Goal: Task Accomplishment & Management: Complete application form

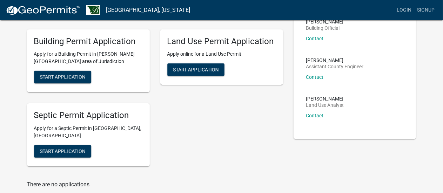
scroll to position [70, 0]
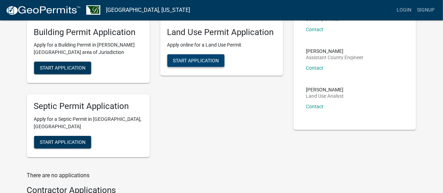
click at [191, 60] on span "Start Application" at bounding box center [196, 61] width 46 height 6
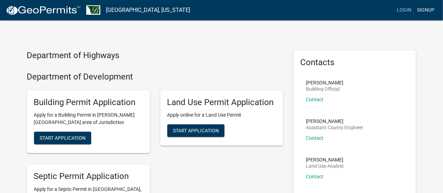
click at [422, 7] on link "Signup" at bounding box center [425, 10] width 23 height 13
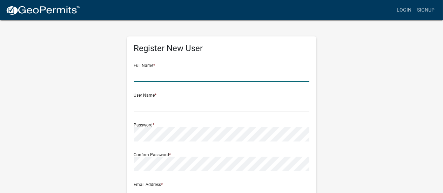
click at [137, 79] on input "text" at bounding box center [221, 75] width 175 height 14
type input "[PERSON_NAME]"
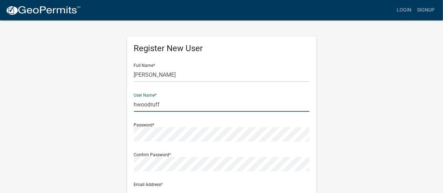
type input "hwoodruff"
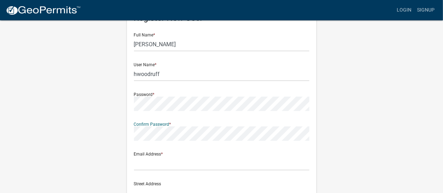
scroll to position [105, 0]
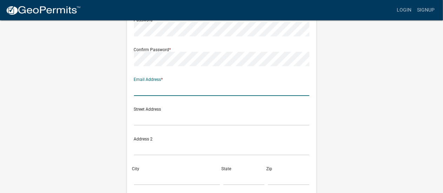
click at [182, 93] on input "text" at bounding box center [221, 89] width 175 height 14
type input "[EMAIL_ADDRESS][DOMAIN_NAME]"
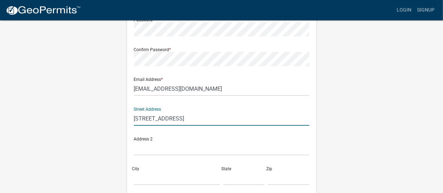
type input "[STREET_ADDRESS]"
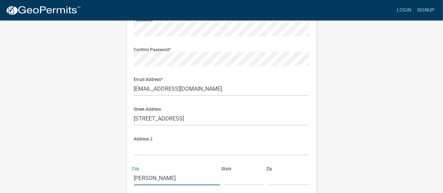
type input "[PERSON_NAME]"
type input "MN"
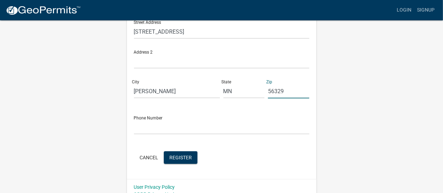
scroll to position [201, 0]
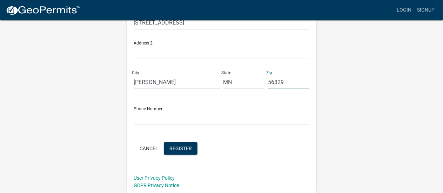
type input "56329"
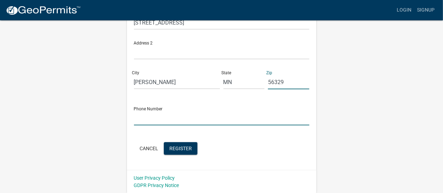
click at [168, 117] on input "text" at bounding box center [221, 118] width 175 height 14
type input "3302608361"
click at [189, 148] on span "Register" at bounding box center [180, 149] width 22 height 6
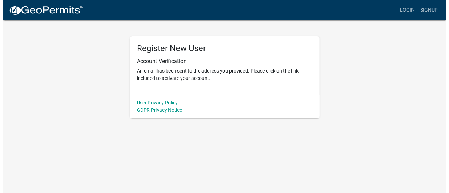
scroll to position [0, 0]
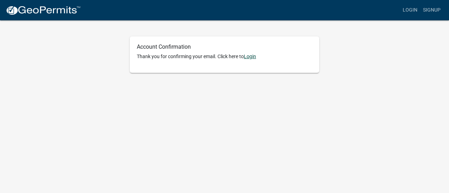
click at [251, 56] on link "Login" at bounding box center [250, 57] width 12 height 6
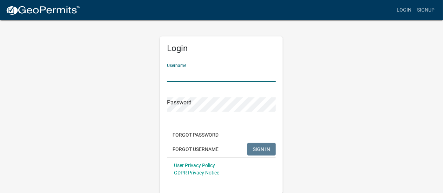
click at [204, 80] on input "Username" at bounding box center [221, 75] width 109 height 14
type input "hwoodruff"
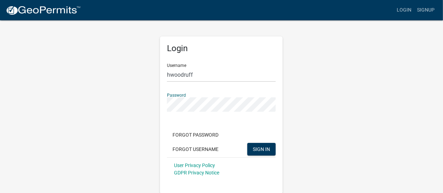
click at [247, 143] on button "SIGN IN" at bounding box center [261, 149] width 28 height 13
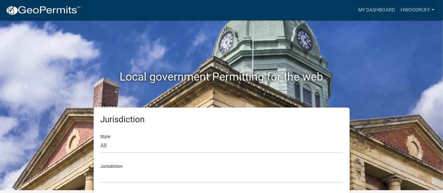
scroll to position [6, 0]
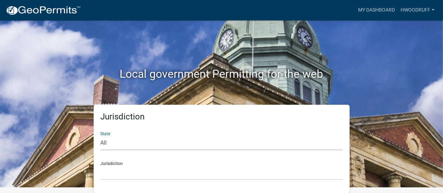
click at [118, 144] on select "All [US_STATE] [US_STATE] [US_STATE] [US_STATE] [US_STATE] [US_STATE] [US_STATE…" at bounding box center [222, 143] width 242 height 14
select select "[US_STATE]"
click at [101, 136] on select "All [US_STATE] [US_STATE] [US_STATE] [US_STATE] [US_STATE] [US_STATE] [US_STATE…" at bounding box center [222, 143] width 242 height 14
click at [134, 172] on select "[GEOGRAPHIC_DATA], [US_STATE] [GEOGRAPHIC_DATA], [US_STATE] [GEOGRAPHIC_DATA], …" at bounding box center [222, 173] width 242 height 14
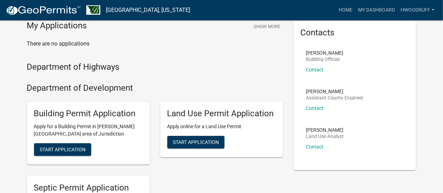
scroll to position [76, 0]
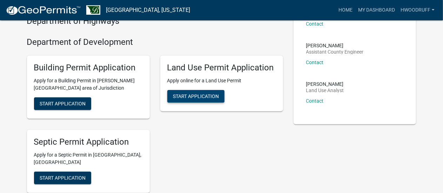
click at [198, 98] on span "Start Application" at bounding box center [196, 96] width 46 height 6
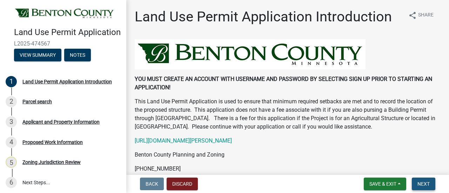
click at [426, 183] on span "Next" at bounding box center [423, 184] width 12 height 6
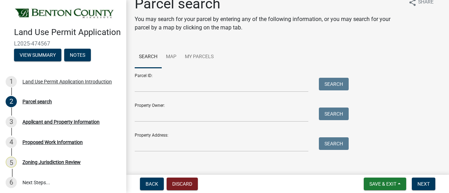
scroll to position [20, 0]
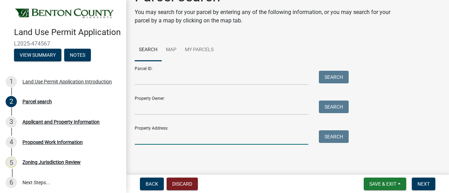
click at [210, 140] on input "Property Address:" at bounding box center [222, 137] width 174 height 14
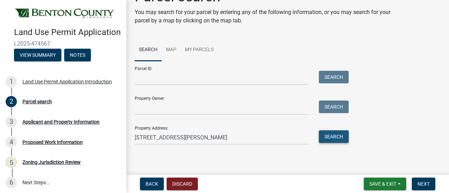
click at [326, 140] on button "Search" at bounding box center [334, 136] width 30 height 13
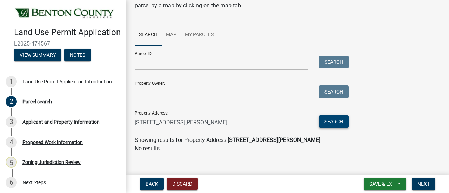
scroll to position [43, 0]
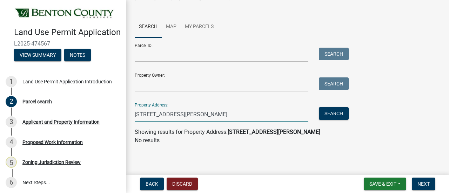
click at [245, 115] on input "[STREET_ADDRESS][PERSON_NAME]" at bounding box center [222, 114] width 174 height 14
type input "[STREET_ADDRESS]"
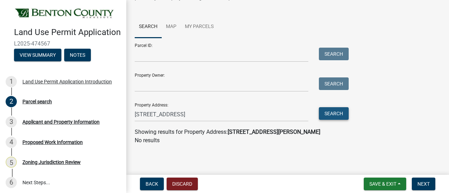
click at [342, 113] on button "Search" at bounding box center [334, 113] width 30 height 13
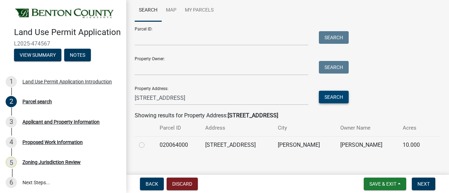
scroll to position [68, 0]
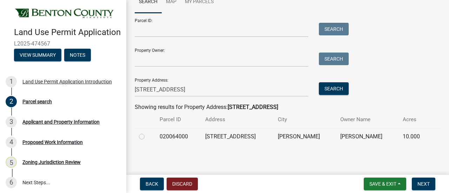
click at [147, 133] on label at bounding box center [147, 133] width 0 height 0
click at [147, 136] on input "radio" at bounding box center [149, 135] width 5 height 5
radio input "true"
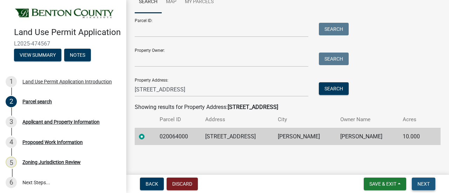
click at [424, 182] on span "Next" at bounding box center [423, 184] width 12 height 6
click at [424, 183] on span "Next" at bounding box center [423, 184] width 12 height 6
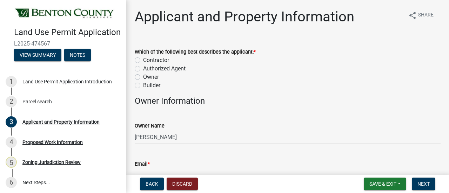
click at [143, 76] on label "Owner" at bounding box center [151, 77] width 16 height 8
click at [143, 76] on input "Owner" at bounding box center [145, 75] width 5 height 5
radio input "true"
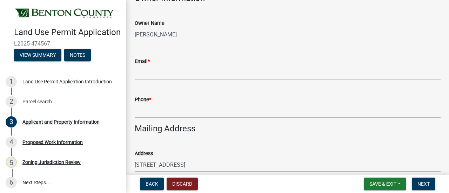
scroll to position [105, 0]
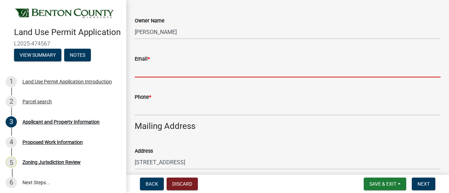
click at [178, 70] on input "Email *" at bounding box center [288, 70] width 306 height 14
type input "[EMAIL_ADDRESS][DOMAIN_NAME]"
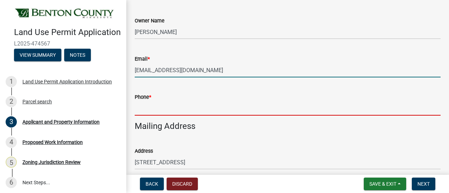
type input "3302608361"
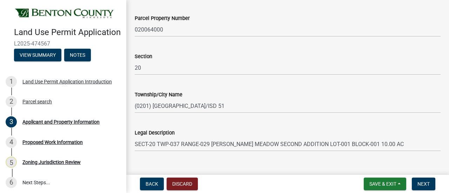
scroll to position [457, 0]
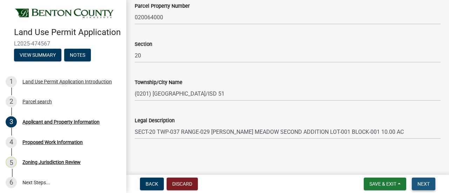
click at [424, 183] on span "Next" at bounding box center [423, 184] width 12 height 6
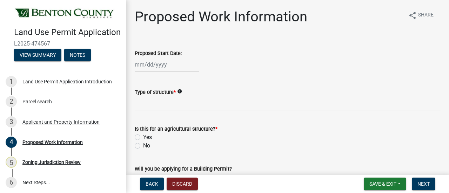
select select "9"
select select "2025"
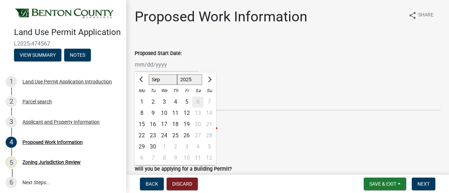
click at [136, 66] on div "[PERSON_NAME] Feb Mar Apr [PERSON_NAME][DATE] Oct Nov [DATE] 1526 1527 1528 152…" at bounding box center [167, 65] width 64 height 14
click at [210, 79] on span "Next month" at bounding box center [208, 79] width 5 height 5
select select "10"
click at [164, 102] on div "1" at bounding box center [164, 101] width 11 height 11
type input "[DATE]"
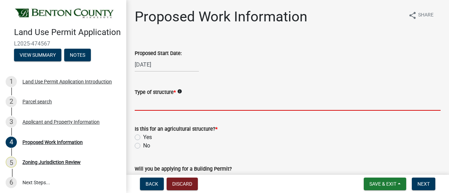
click at [170, 106] on input "Type of structure *" at bounding box center [288, 103] width 306 height 14
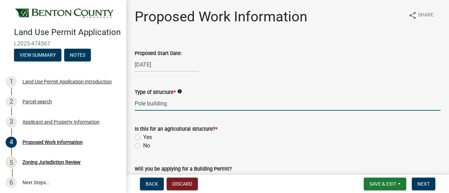
type input "Pole building"
click at [143, 148] on label "No" at bounding box center [146, 146] width 7 height 8
click at [143, 146] on input "No" at bounding box center [145, 144] width 5 height 5
radio input "true"
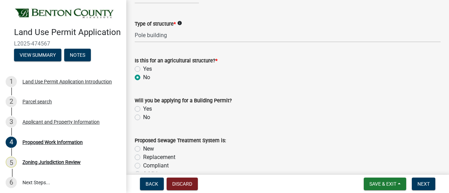
scroll to position [70, 0]
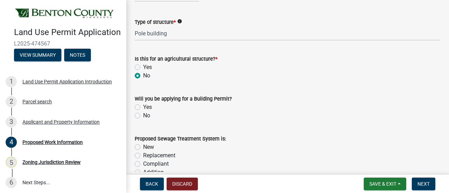
click at [143, 105] on label "Yes" at bounding box center [147, 107] width 9 height 8
click at [143, 105] on input "Yes" at bounding box center [145, 105] width 5 height 5
radio input "true"
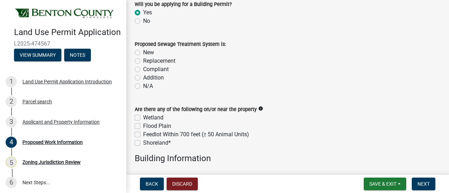
scroll to position [175, 0]
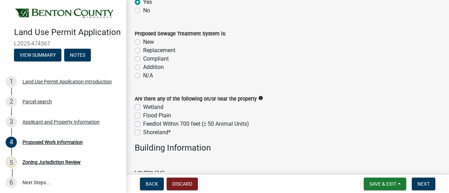
click at [143, 76] on label "N/A" at bounding box center [148, 76] width 10 height 8
click at [143, 76] on input "N/A" at bounding box center [145, 74] width 5 height 5
radio input "true"
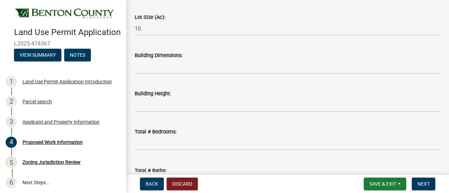
scroll to position [351, 0]
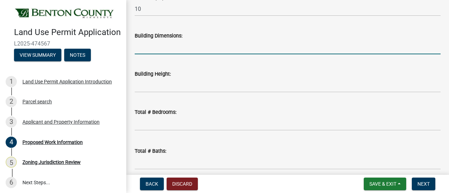
click at [181, 50] on input "Building Dimensions:" at bounding box center [288, 47] width 306 height 14
type input "48' x 48'"
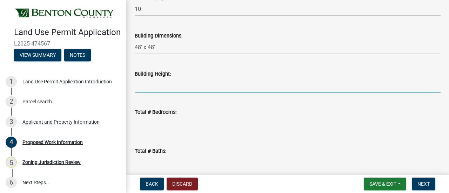
click at [166, 88] on input "Building Height:" at bounding box center [288, 85] width 306 height 14
type input "12' side wall"
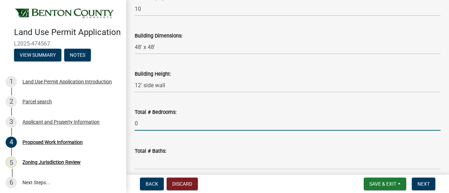
type input "0"
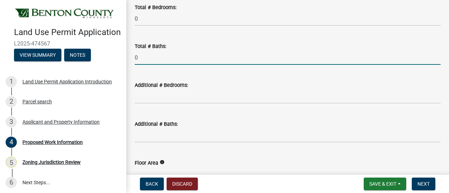
scroll to position [456, 0]
type input "0"
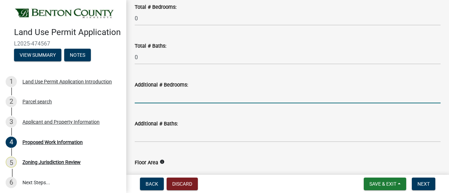
click at [190, 95] on input "text" at bounding box center [288, 96] width 306 height 14
type input "0"
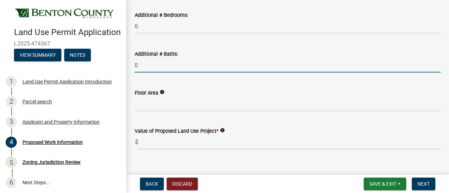
scroll to position [526, 0]
type input "0"
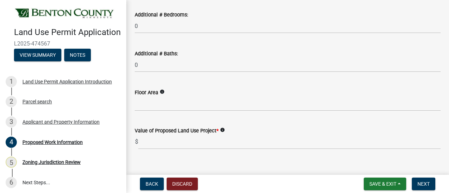
click at [162, 93] on icon "info" at bounding box center [162, 91] width 5 height 5
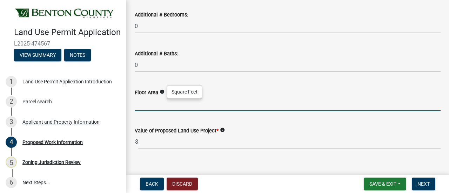
click at [159, 104] on input "Floor Area" at bounding box center [288, 104] width 306 height 14
type input "2304"
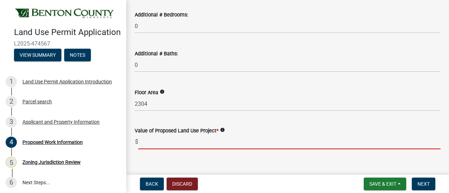
click at [169, 143] on input "text" at bounding box center [289, 142] width 302 height 14
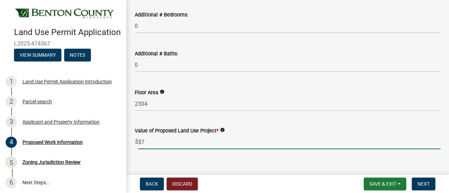
type input "$"
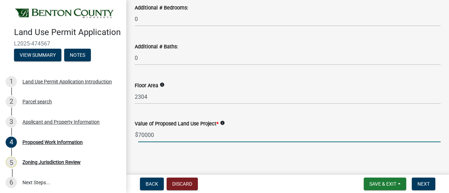
scroll to position [537, 0]
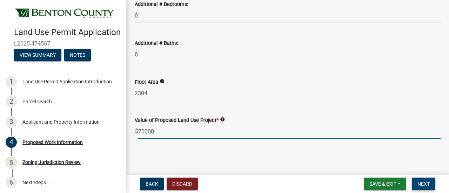
type input "70000"
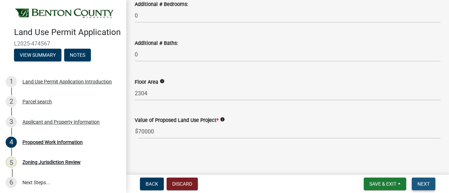
click at [425, 184] on span "Next" at bounding box center [423, 184] width 12 height 6
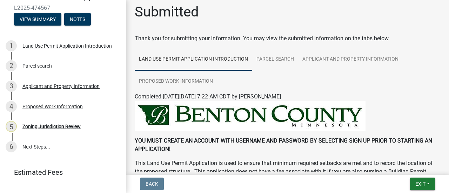
scroll to position [0, 0]
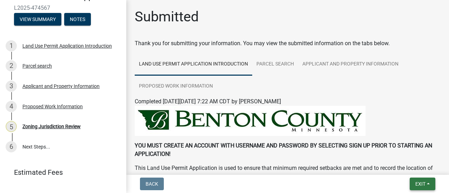
click at [417, 183] on span "Exit" at bounding box center [420, 184] width 10 height 6
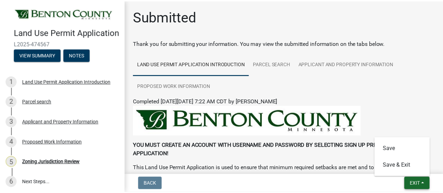
scroll to position [58, 0]
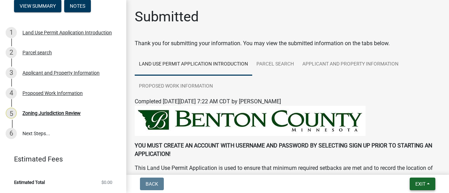
click at [419, 184] on span "Exit" at bounding box center [420, 184] width 10 height 6
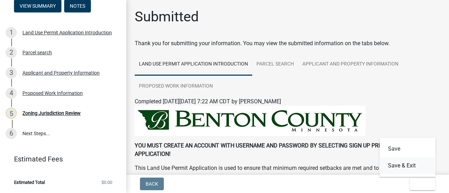
click at [410, 167] on button "Save & Exit" at bounding box center [407, 165] width 56 height 17
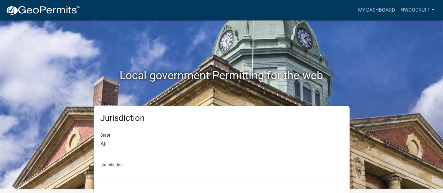
scroll to position [6, 0]
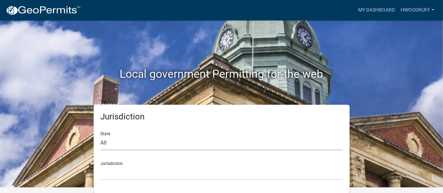
click at [146, 142] on select "All [US_STATE] [US_STATE] [US_STATE] [US_STATE] [US_STATE] [US_STATE] [US_STATE…" at bounding box center [222, 143] width 242 height 14
select select "[US_STATE]"
click at [101, 136] on select "All [US_STATE] [US_STATE] [US_STATE] [US_STATE] [US_STATE] [US_STATE] [US_STATE…" at bounding box center [222, 143] width 242 height 14
click at [133, 174] on select "[GEOGRAPHIC_DATA], [US_STATE] [GEOGRAPHIC_DATA], [US_STATE] [GEOGRAPHIC_DATA], …" at bounding box center [222, 173] width 242 height 14
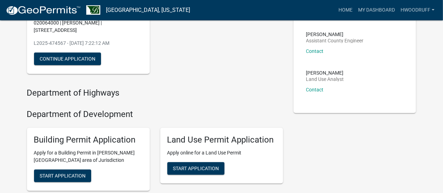
scroll to position [111, 0]
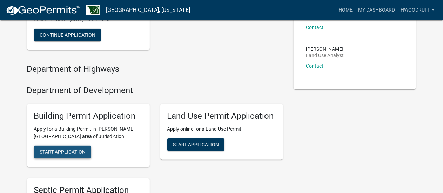
click at [86, 150] on span "Start Application" at bounding box center [63, 152] width 46 height 6
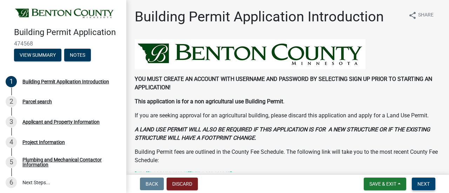
click at [426, 186] on span "Next" at bounding box center [423, 184] width 12 height 6
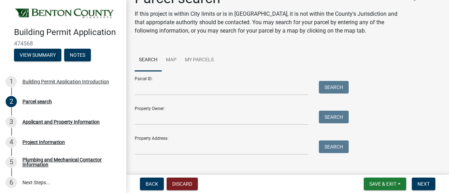
scroll to position [28, 0]
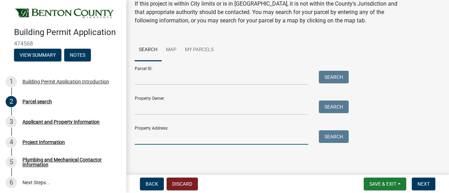
click at [220, 142] on input "Property Address:" at bounding box center [222, 137] width 174 height 14
type input "[STREET_ADDRESS]"
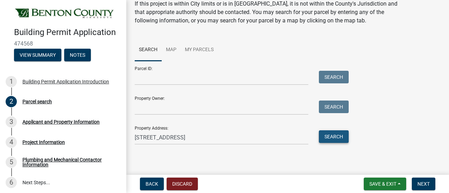
click at [335, 136] on button "Search" at bounding box center [334, 136] width 30 height 13
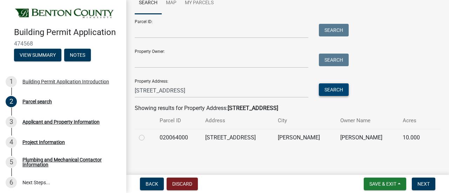
scroll to position [76, 0]
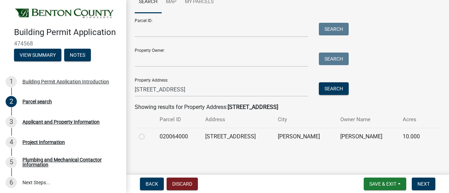
click at [147, 133] on label at bounding box center [147, 133] width 0 height 0
click at [147, 135] on input "radio" at bounding box center [149, 135] width 5 height 5
radio input "true"
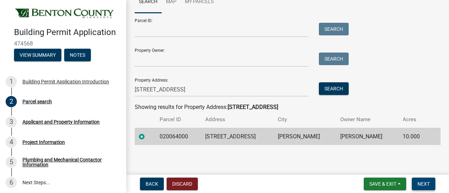
click at [422, 184] on span "Next" at bounding box center [423, 184] width 12 height 6
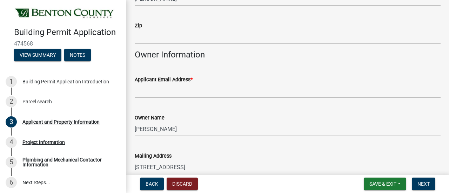
scroll to position [175, 0]
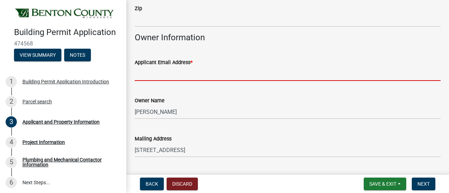
click at [190, 77] on input "Applicant Email Address *" at bounding box center [288, 74] width 306 height 14
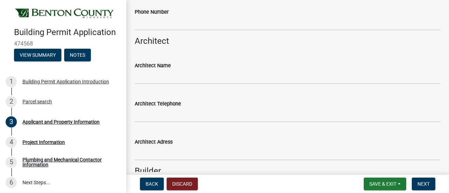
scroll to position [456, 0]
type input "[EMAIL_ADDRESS][DOMAIN_NAME]"
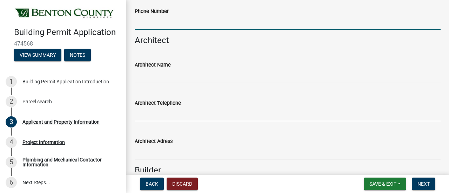
click at [167, 23] on input "Phone Number" at bounding box center [288, 22] width 306 height 14
type input "3302608361"
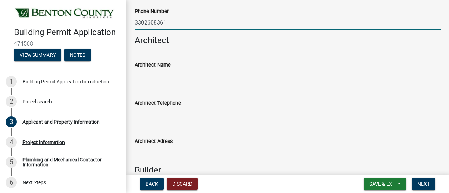
click at [151, 73] on input "Architect Name" at bounding box center [288, 76] width 306 height 14
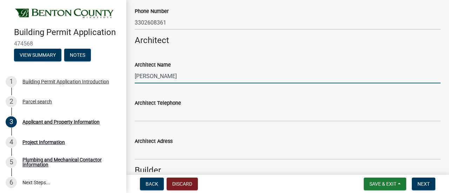
type input "[PERSON_NAME]"
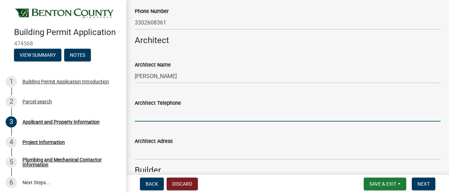
click at [166, 117] on input "Architect Telephone" at bounding box center [288, 114] width 306 height 14
drag, startPoint x: 143, startPoint y: 115, endPoint x: 154, endPoint y: 112, distance: 11.4
click at [143, 115] on input "3202661935" at bounding box center [288, 114] width 306 height 14
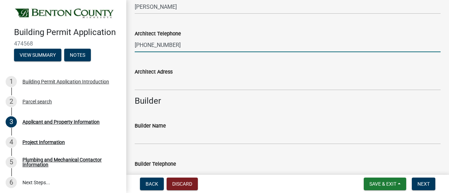
scroll to position [526, 0]
type input "[PHONE_NUMBER]"
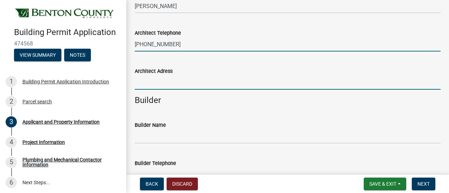
click at [155, 85] on input "Architect Adress" at bounding box center [288, 82] width 306 height 14
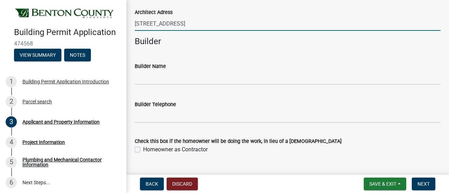
scroll to position [596, 0]
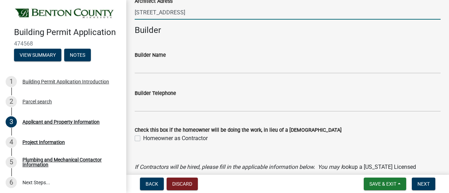
type input "[STREET_ADDRESS]"
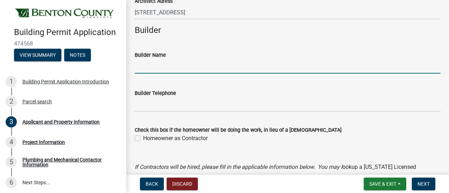
click at [155, 69] on input "Builder Name" at bounding box center [288, 66] width 306 height 14
type input "[PERSON_NAME]"
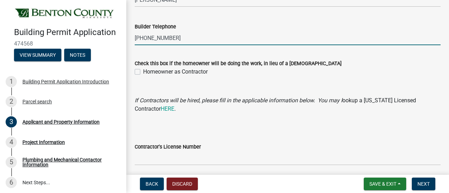
scroll to position [660, 0]
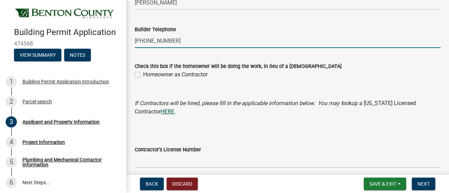
type input "[PHONE_NUMBER]"
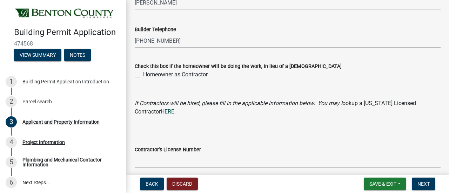
click at [171, 110] on link "HERE" at bounding box center [168, 111] width 14 height 7
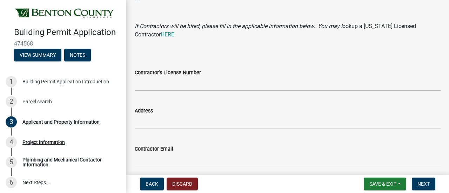
scroll to position [765, 0]
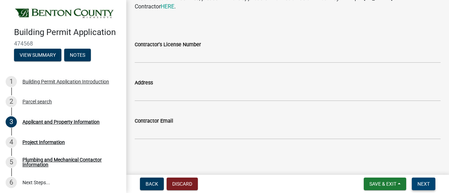
click at [424, 182] on span "Next" at bounding box center [423, 184] width 12 height 6
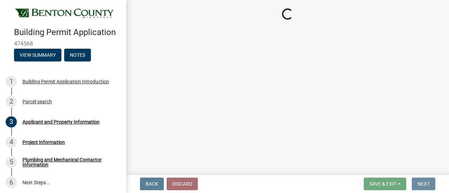
scroll to position [0, 0]
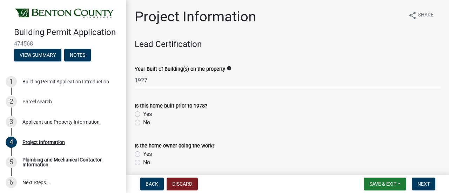
click at [143, 114] on label "Yes" at bounding box center [147, 114] width 9 height 8
click at [143, 114] on input "Yes" at bounding box center [145, 112] width 5 height 5
radio input "true"
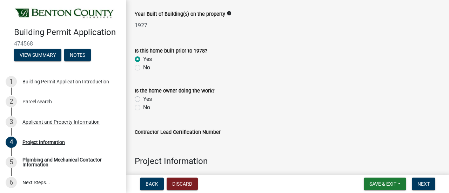
scroll to position [70, 0]
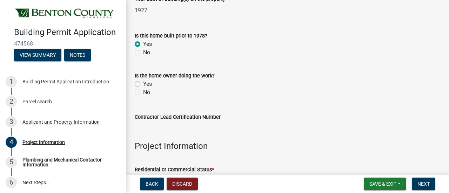
click at [143, 92] on label "No" at bounding box center [146, 92] width 7 height 8
click at [143, 92] on input "No" at bounding box center [145, 90] width 5 height 5
radio input "true"
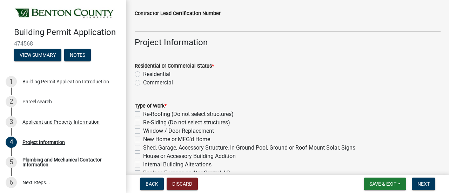
scroll to position [175, 0]
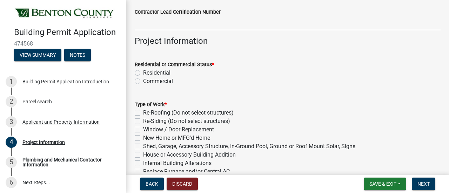
click at [143, 72] on label "Residential" at bounding box center [156, 73] width 27 height 8
click at [143, 72] on input "Residential" at bounding box center [145, 71] width 5 height 5
radio input "true"
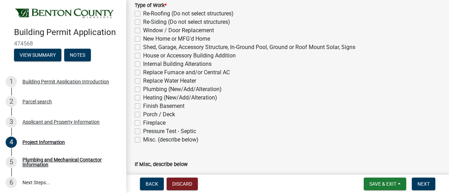
scroll to position [281, 0]
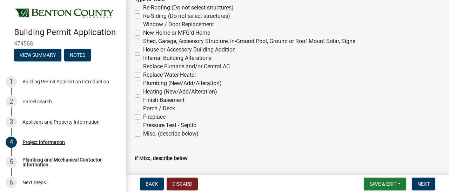
click at [141, 41] on div "Shed, Garage, Accessory Structure, In-Ground Pool, Ground or Roof Mount Solar, …" at bounding box center [288, 41] width 306 height 8
click at [143, 40] on label "Shed, Garage, Accessory Structure, In-Ground Pool, Ground or Roof Mount Solar, …" at bounding box center [249, 41] width 212 height 8
click at [143, 40] on input "Shed, Garage, Accessory Structure, In-Ground Pool, Ground or Roof Mount Solar, …" at bounding box center [145, 39] width 5 height 5
checkbox input "true"
checkbox input "false"
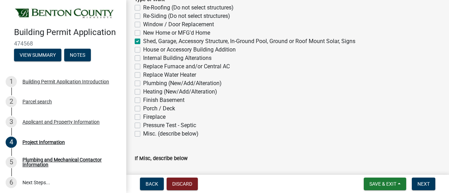
checkbox input "false"
checkbox input "true"
checkbox input "false"
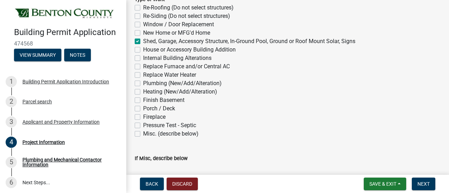
checkbox input "false"
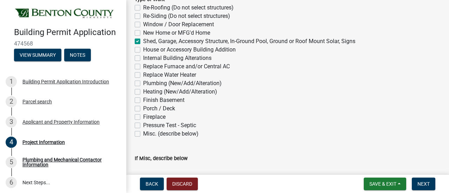
checkbox input "false"
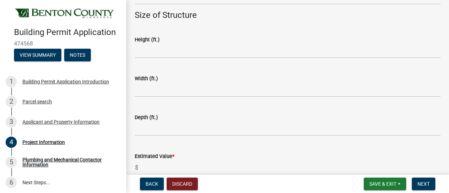
scroll to position [491, 0]
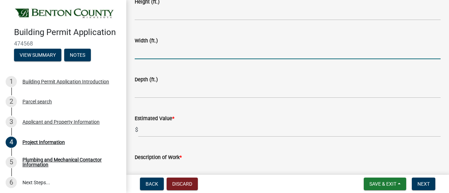
click at [147, 56] on input "text" at bounding box center [288, 52] width 306 height 14
type input "48"
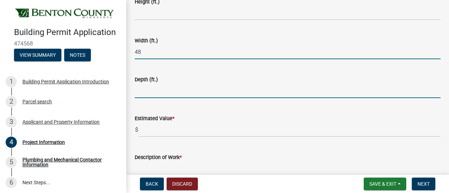
click at [152, 95] on input "text" at bounding box center [288, 91] width 306 height 14
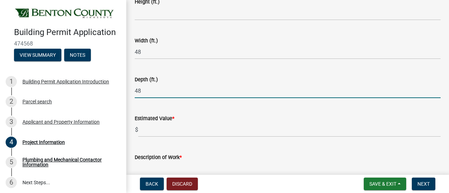
type input "48"
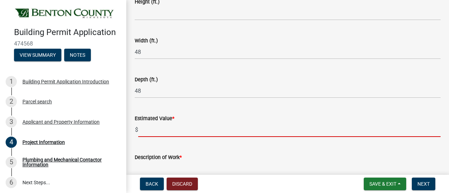
click at [153, 129] on input "text" at bounding box center [289, 130] width 302 height 14
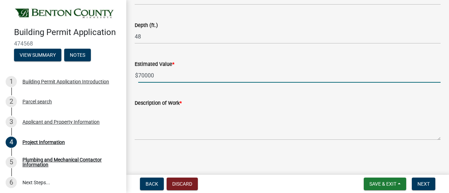
scroll to position [546, 0]
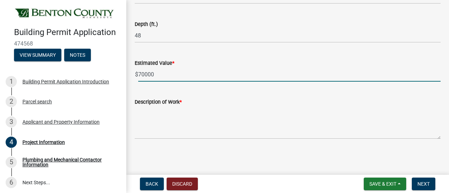
type input "70000"
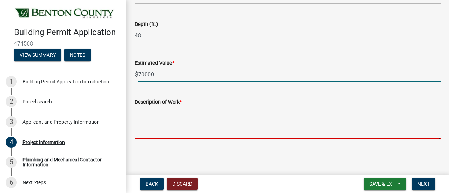
click at [163, 132] on textarea "Description of Work *" at bounding box center [288, 122] width 306 height 33
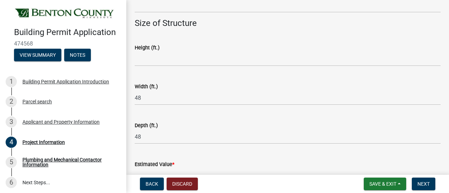
scroll to position [441, 0]
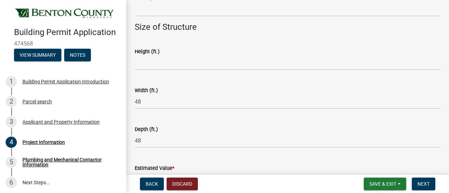
type textarea "new pole building"
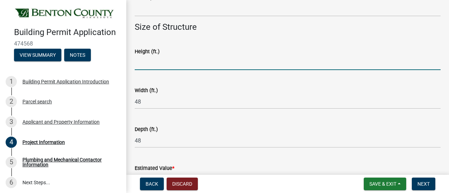
click at [160, 66] on input "text" at bounding box center [288, 63] width 306 height 14
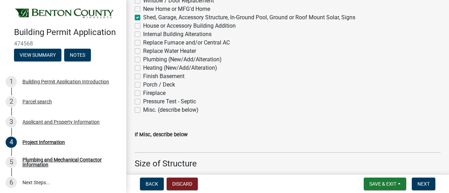
scroll to position [316, 0]
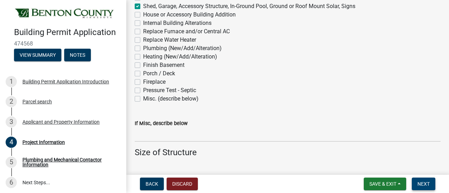
type input "12"
click at [414, 184] on button "Next" at bounding box center [423, 184] width 23 height 13
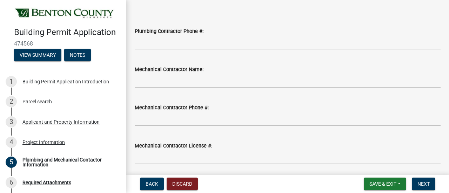
scroll to position [154, 0]
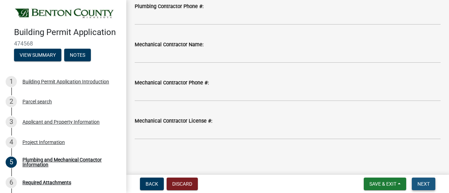
click at [424, 184] on span "Next" at bounding box center [423, 184] width 12 height 6
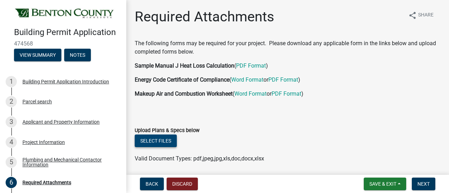
click at [165, 141] on button "Select files" at bounding box center [156, 141] width 42 height 13
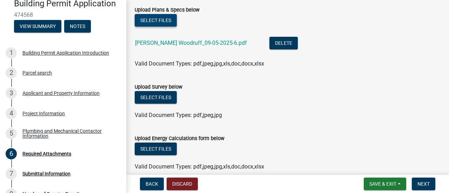
scroll to position [140, 0]
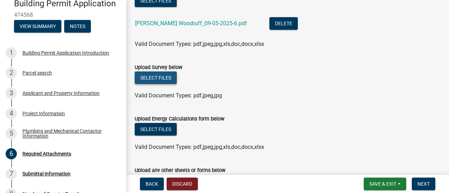
click at [154, 78] on button "Select files" at bounding box center [156, 78] width 42 height 13
click at [167, 129] on button "Select files" at bounding box center [156, 129] width 42 height 13
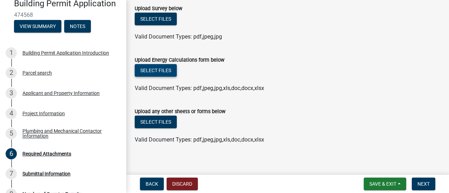
scroll to position [205, 0]
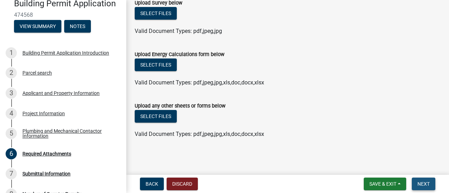
click at [426, 186] on span "Next" at bounding box center [423, 184] width 12 height 6
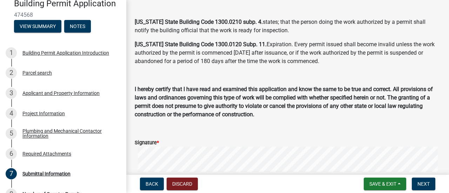
scroll to position [0, 0]
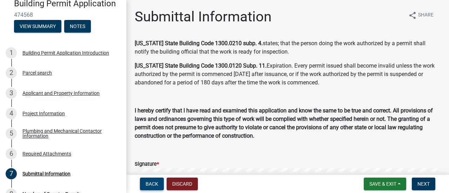
click at [157, 184] on span "Back" at bounding box center [152, 184] width 13 height 6
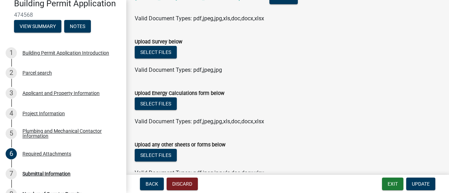
scroll to position [205, 0]
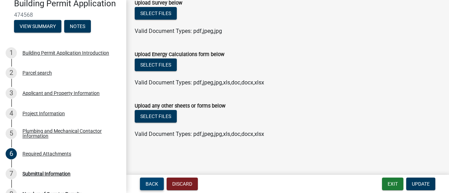
click at [152, 183] on span "Back" at bounding box center [152, 184] width 13 height 6
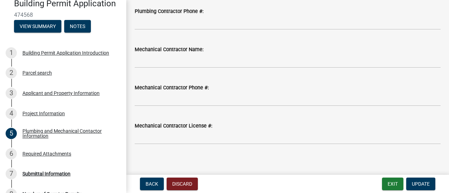
scroll to position [154, 0]
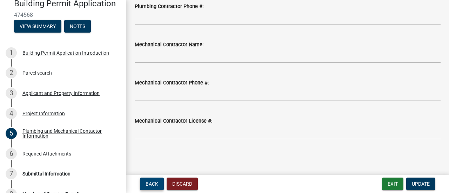
click at [154, 183] on span "Back" at bounding box center [152, 184] width 13 height 6
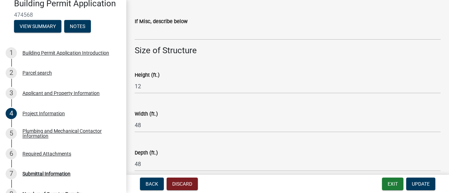
scroll to position [421, 0]
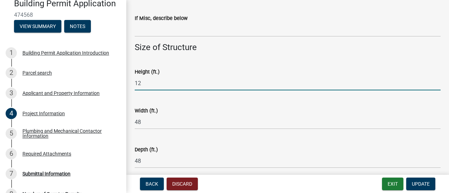
click at [147, 85] on input "12" at bounding box center [288, 83] width 306 height 14
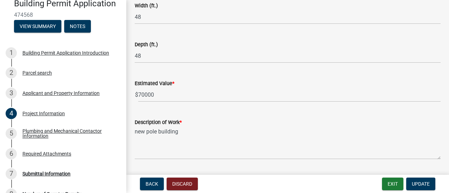
scroll to position [546, 0]
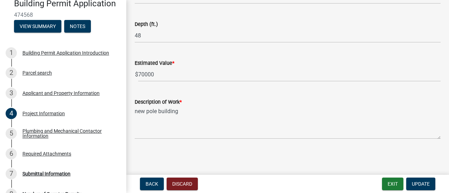
type input "16"
click at [426, 186] on span "Update" at bounding box center [421, 184] width 18 height 6
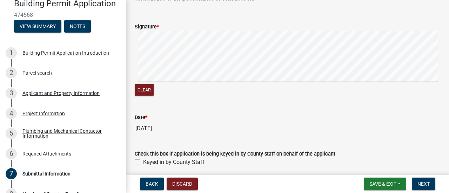
scroll to position [140, 0]
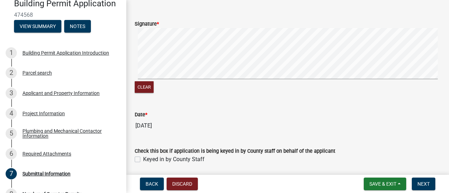
click at [292, 79] on signature-pad at bounding box center [288, 54] width 306 height 53
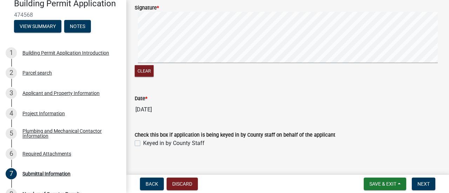
scroll to position [165, 0]
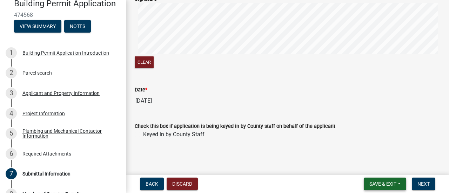
click at [373, 182] on span "Save & Exit" at bounding box center [382, 184] width 27 height 6
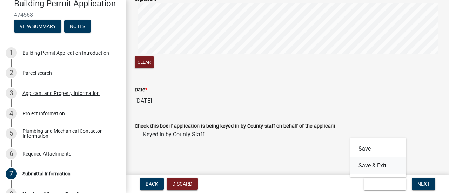
click at [374, 167] on button "Save & Exit" at bounding box center [378, 165] width 56 height 17
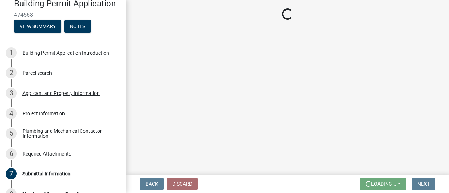
scroll to position [0, 0]
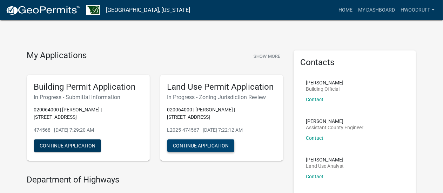
click at [208, 143] on button "Continue Application" at bounding box center [200, 146] width 67 height 13
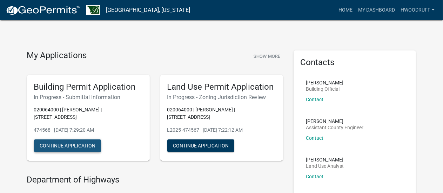
click at [79, 149] on button "Continue Application" at bounding box center [67, 146] width 67 height 13
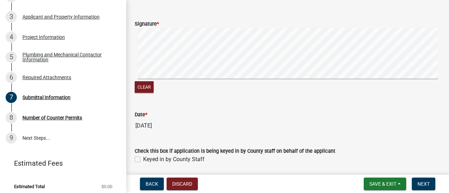
scroll to position [165, 0]
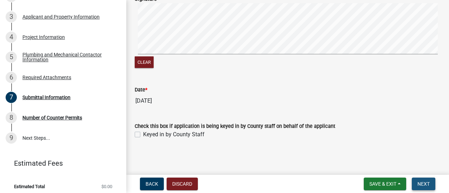
click at [431, 186] on button "Next" at bounding box center [423, 184] width 23 height 13
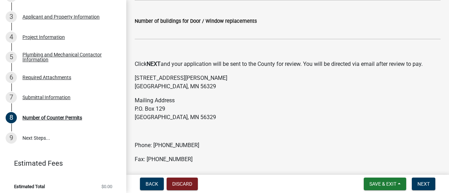
scroll to position [211, 0]
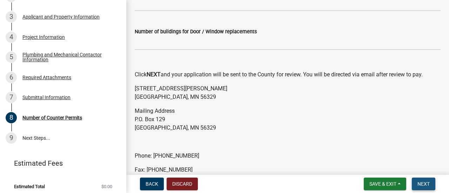
click at [420, 186] on span "Next" at bounding box center [423, 184] width 12 height 6
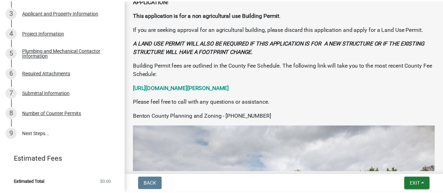
scroll to position [119, 0]
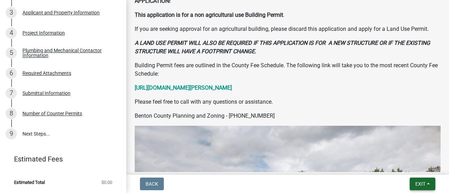
click at [421, 187] on button "Exit" at bounding box center [423, 184] width 26 height 13
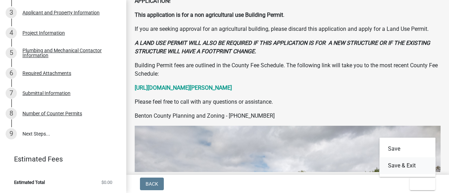
click at [407, 166] on button "Save & Exit" at bounding box center [407, 165] width 56 height 17
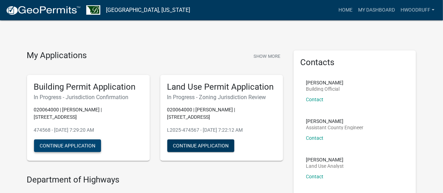
click at [67, 146] on button "Continue Application" at bounding box center [67, 146] width 67 height 13
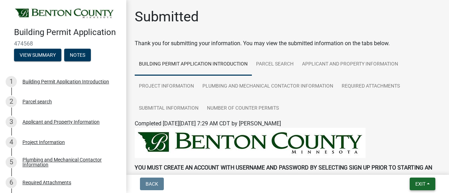
click at [425, 184] on span "Exit" at bounding box center [420, 184] width 10 height 6
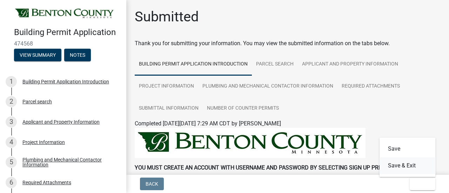
click at [404, 165] on button "Save & Exit" at bounding box center [407, 165] width 56 height 17
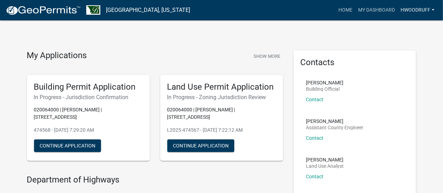
click at [412, 9] on link "hwoodruff" at bounding box center [418, 10] width 40 height 13
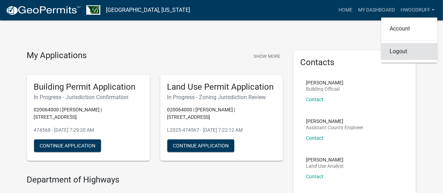
click at [400, 52] on link "Logout" at bounding box center [409, 51] width 56 height 17
